Goal: Task Accomplishment & Management: Use online tool/utility

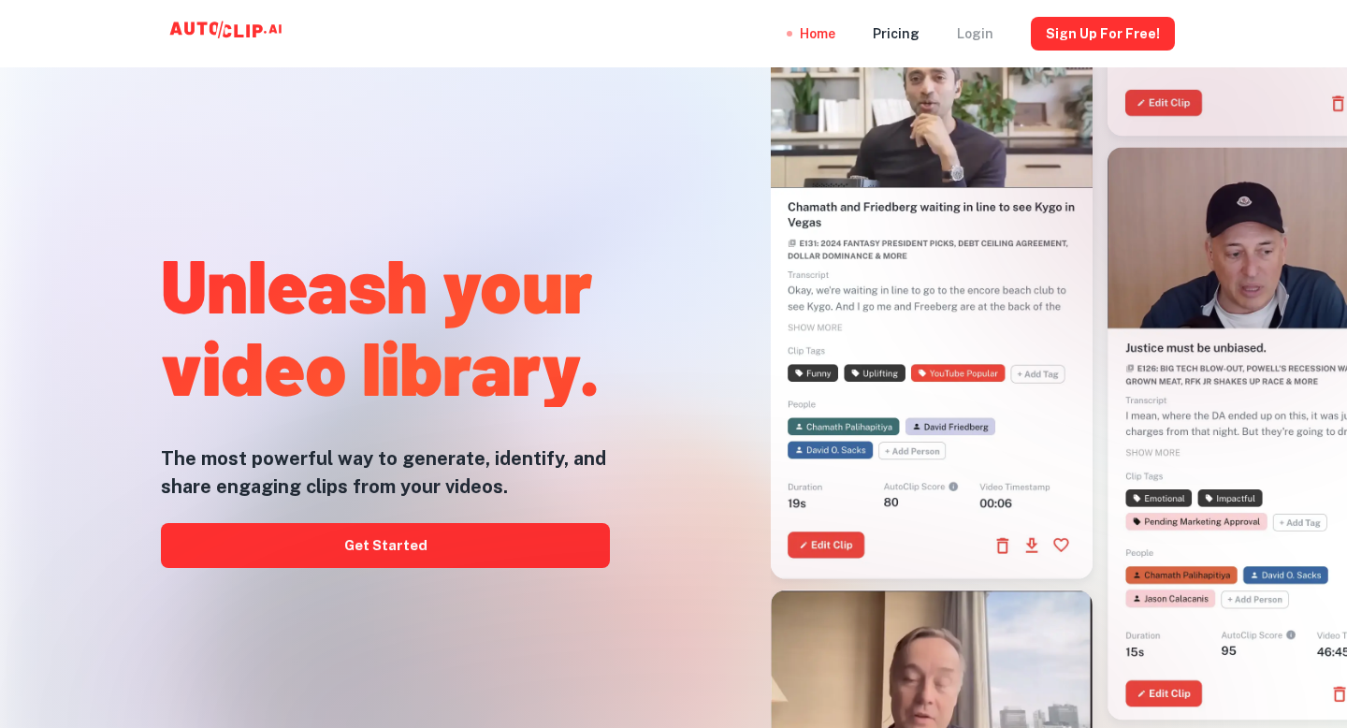
click at [990, 25] on div "Login" at bounding box center [975, 33] width 36 height 67
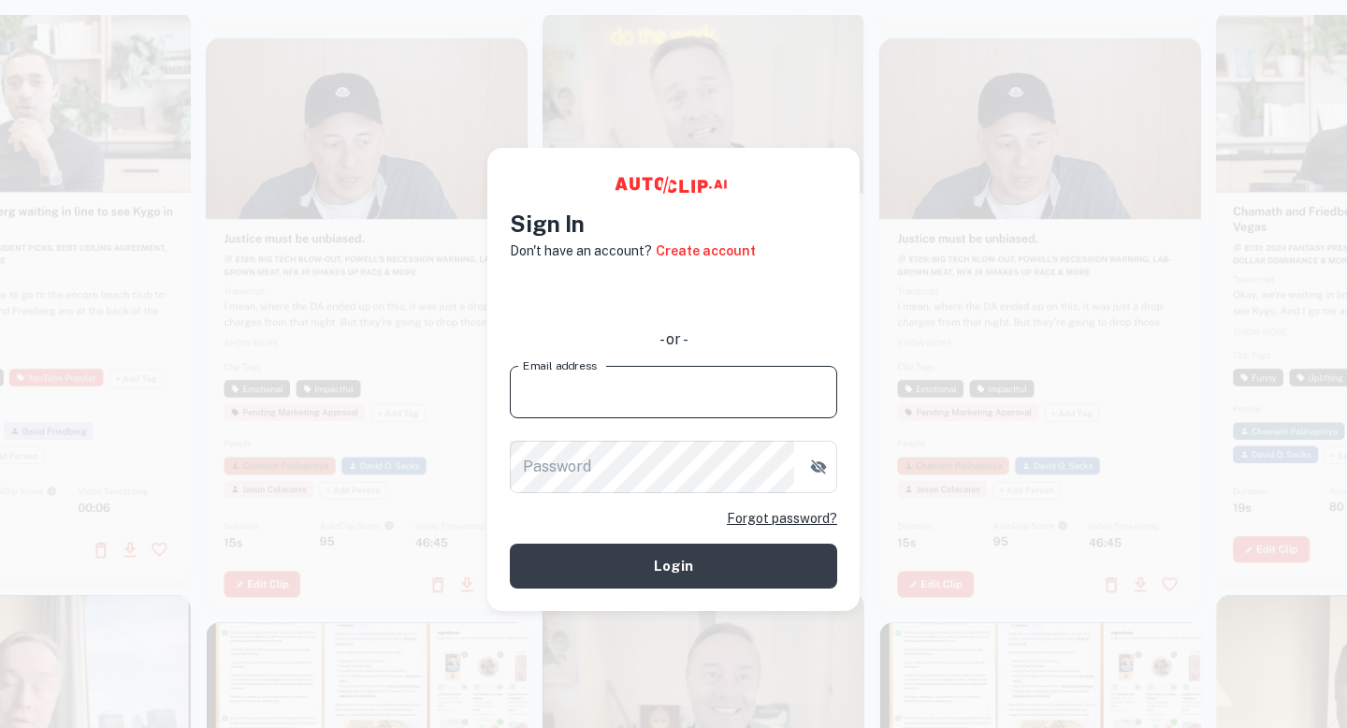
click at [517, 403] on input "Email address" at bounding box center [673, 392] width 327 height 52
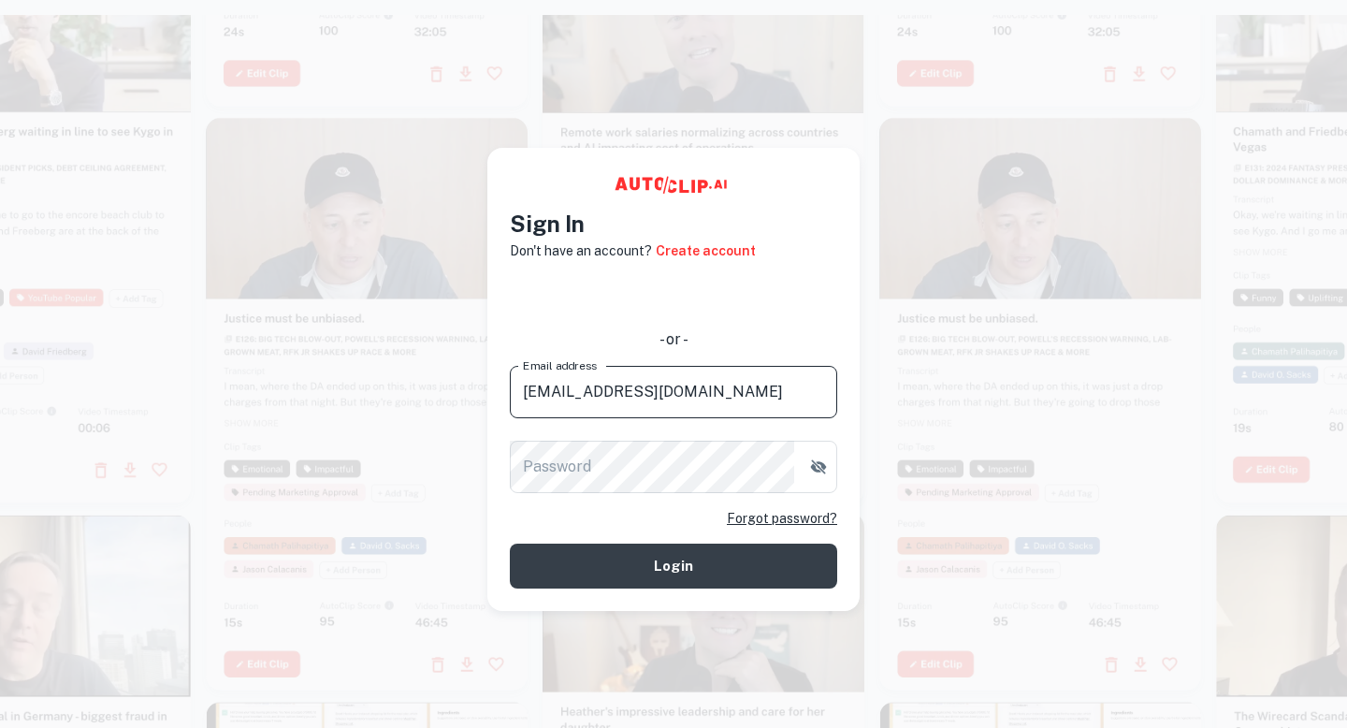
type input "[EMAIL_ADDRESS][DOMAIN_NAME]"
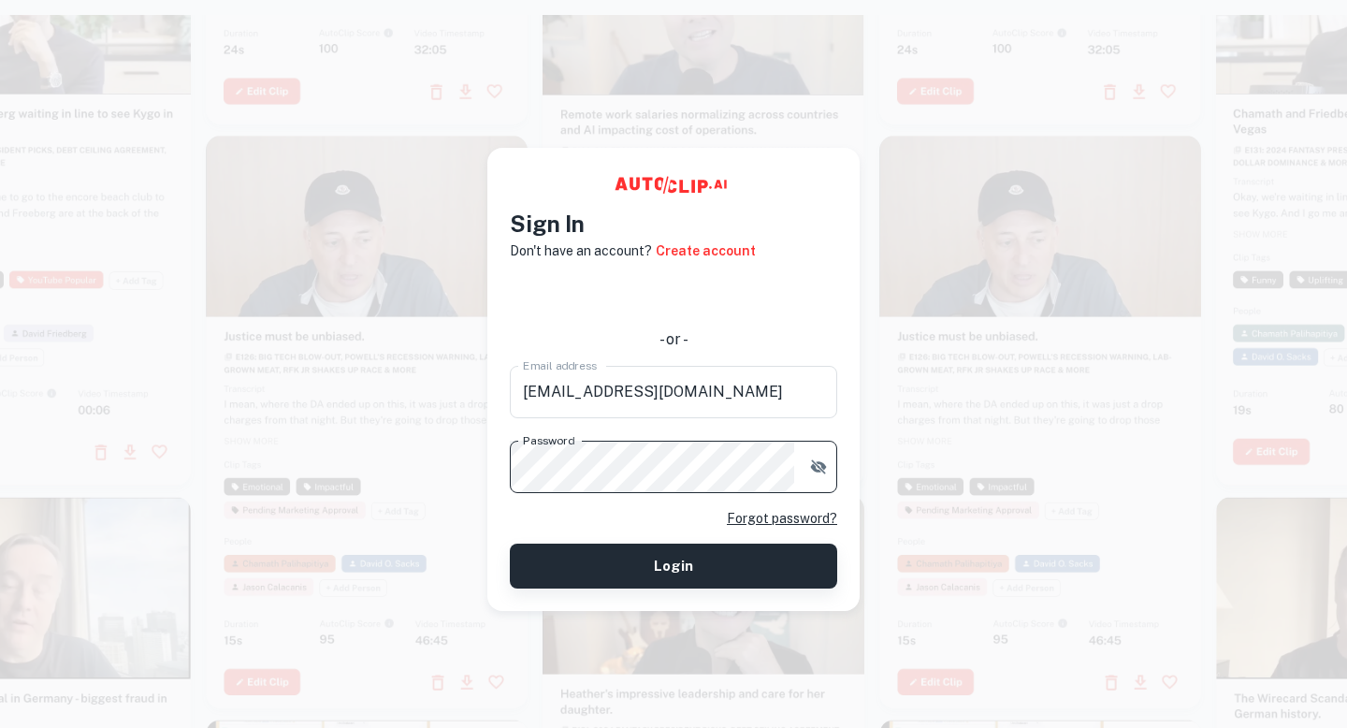
click at [615, 581] on button "Login" at bounding box center [673, 565] width 327 height 45
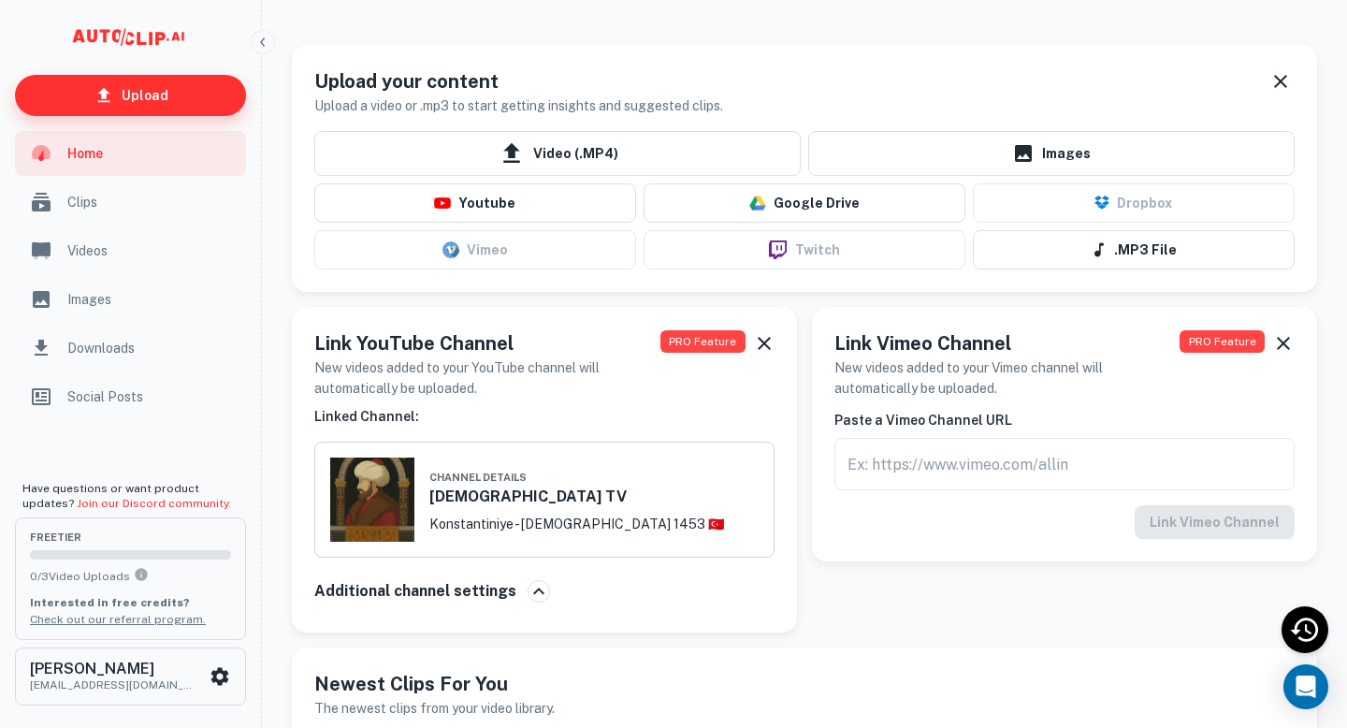
click at [193, 94] on link "Upload" at bounding box center [130, 95] width 231 height 41
